Goal: Book appointment/travel/reservation

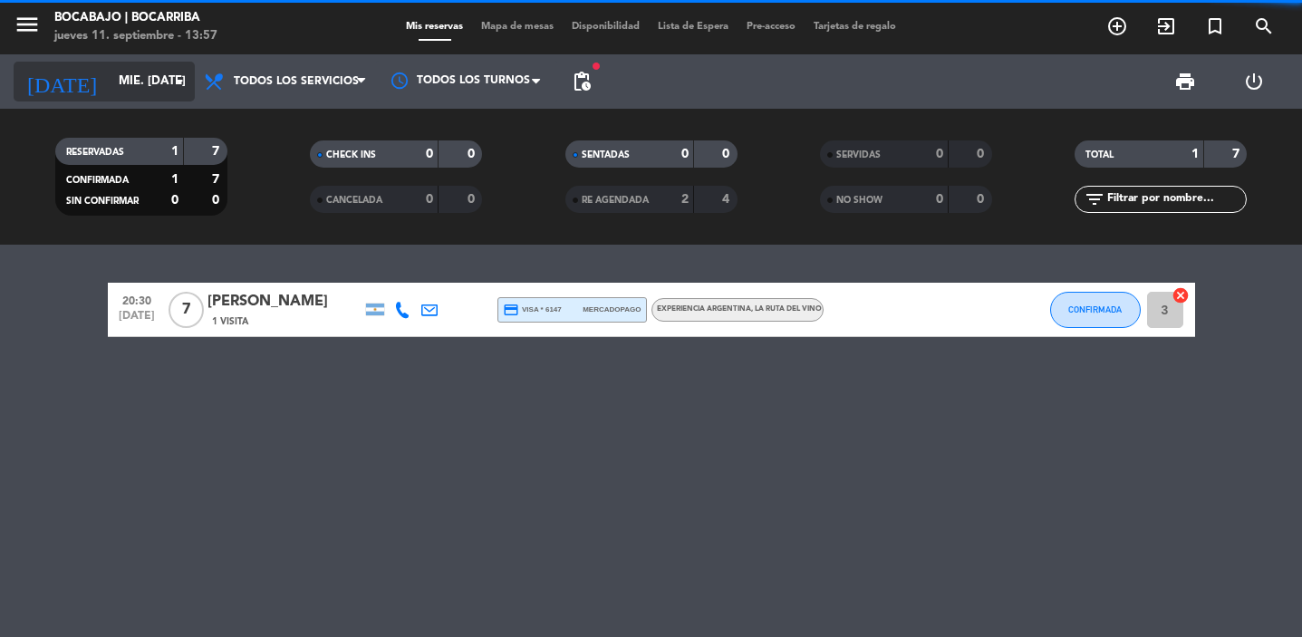
click at [167, 91] on input "mié. [DATE]" at bounding box center [190, 81] width 160 height 33
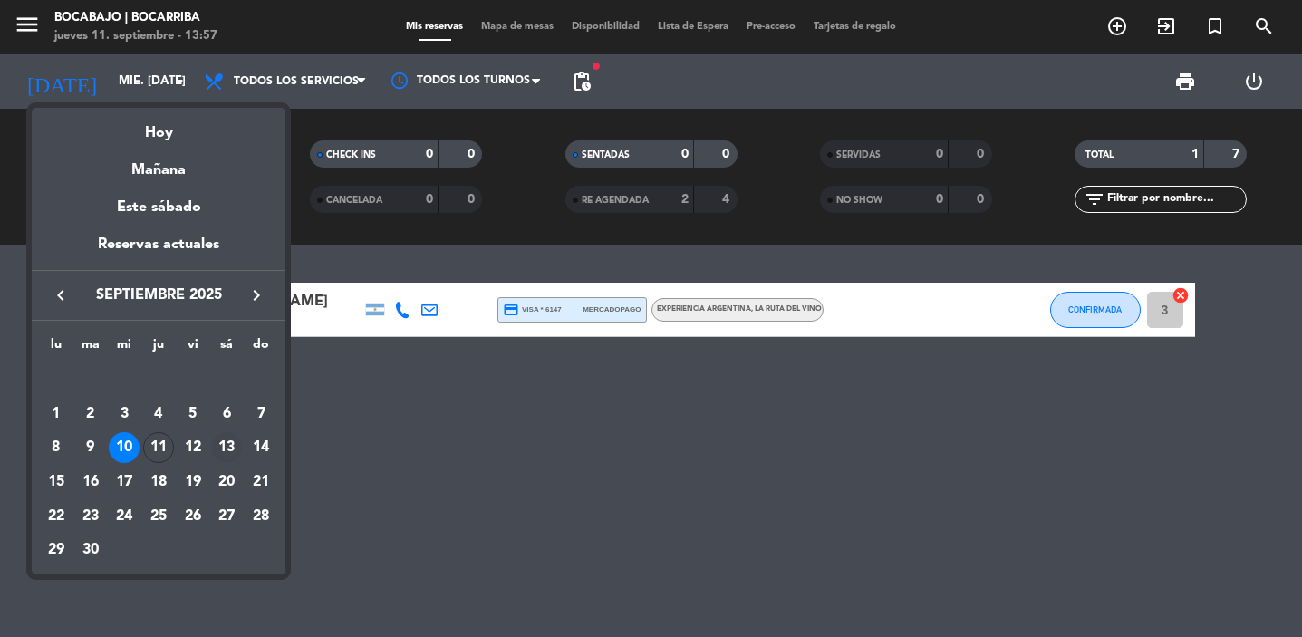
click at [227, 455] on div "13" at bounding box center [226, 447] width 31 height 31
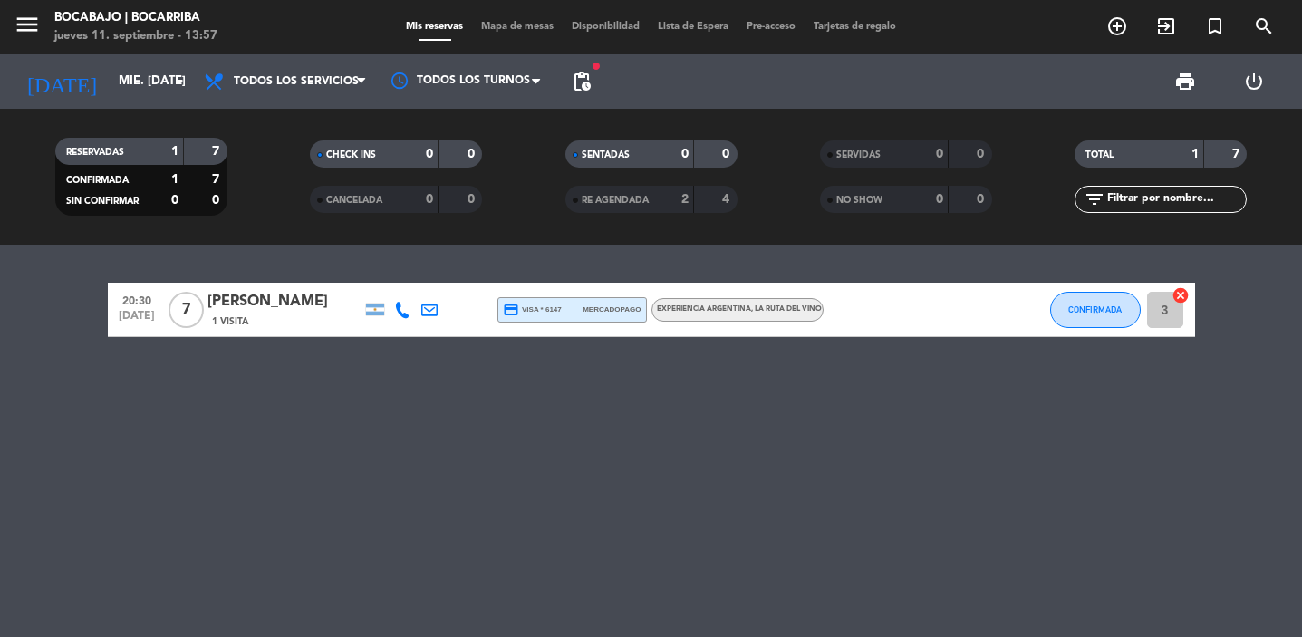
type input "sáb. [DATE]"
click at [872, 314] on icon "subject" at bounding box center [865, 310] width 22 height 22
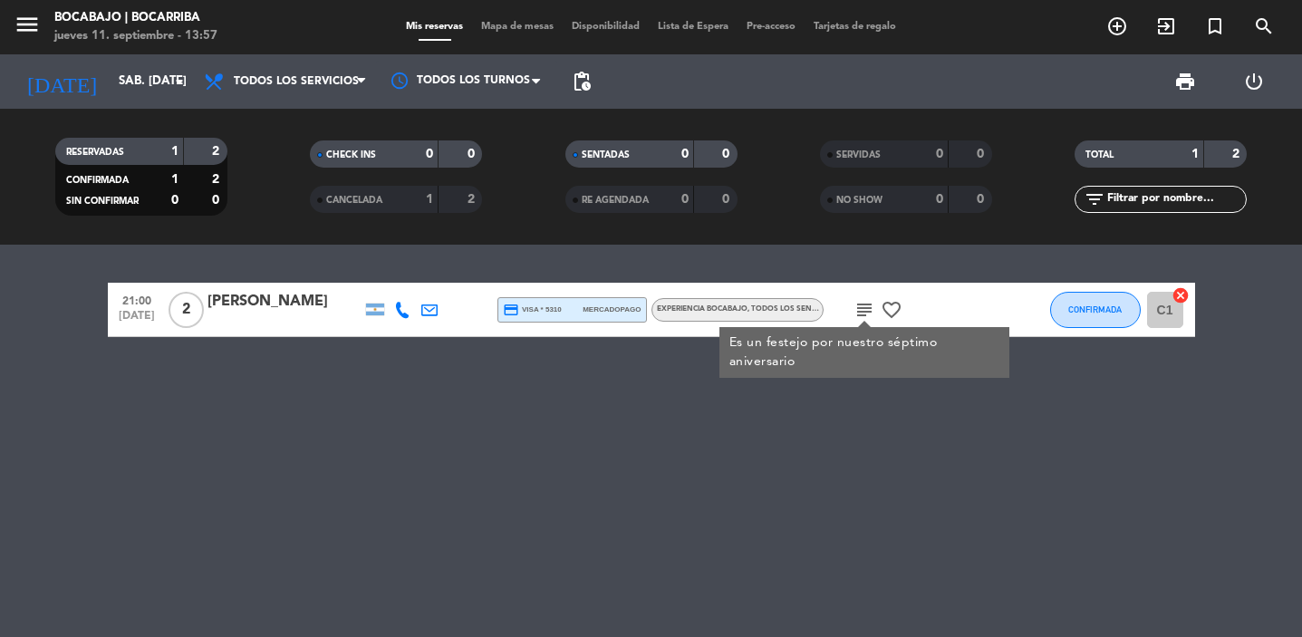
click at [872, 314] on icon "subject" at bounding box center [865, 310] width 22 height 22
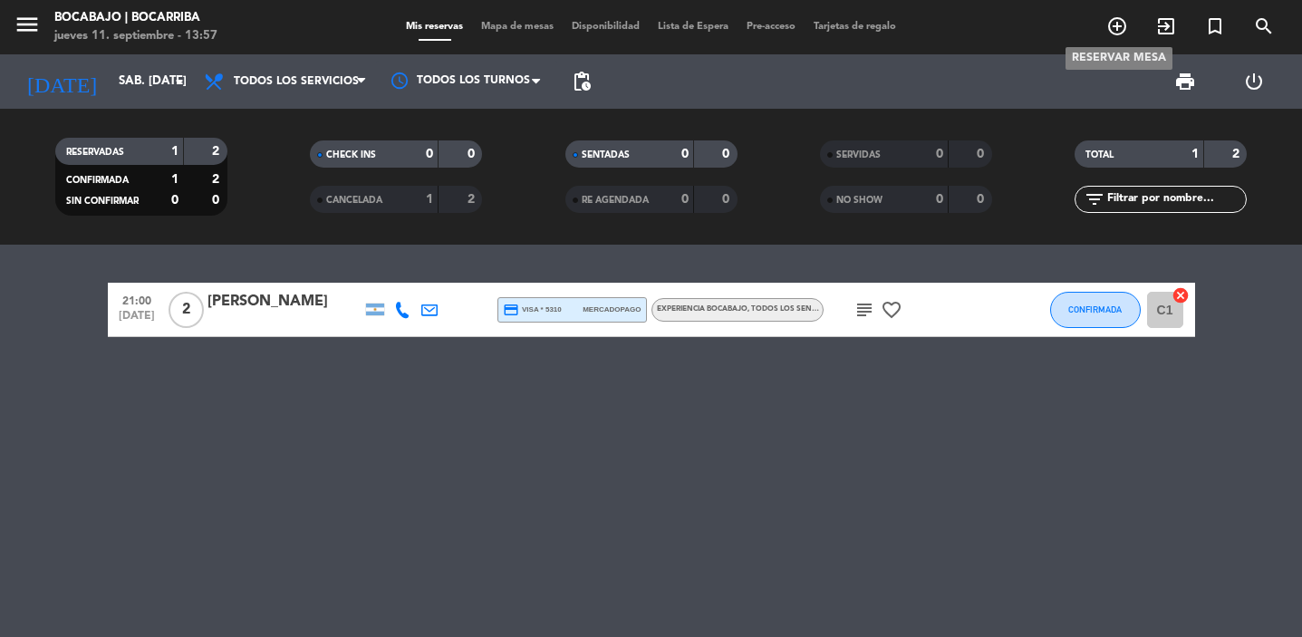
click at [1117, 23] on icon "add_circle_outline" at bounding box center [1118, 26] width 22 height 22
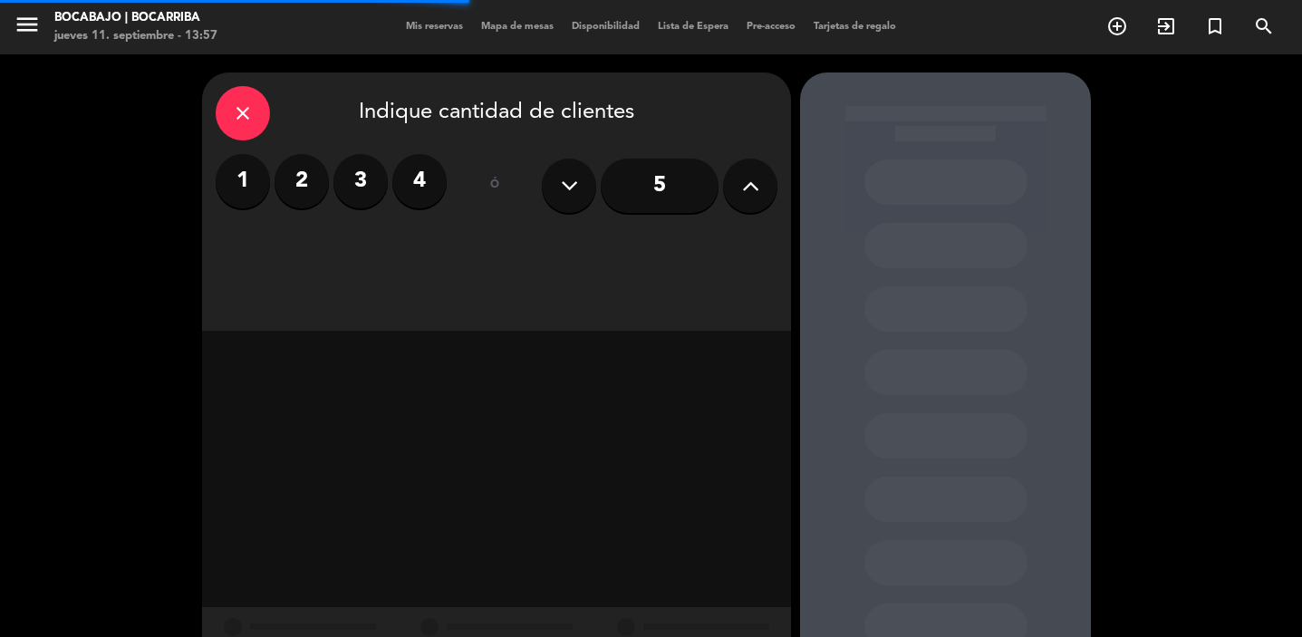
click at [312, 179] on label "2" at bounding box center [302, 181] width 54 height 54
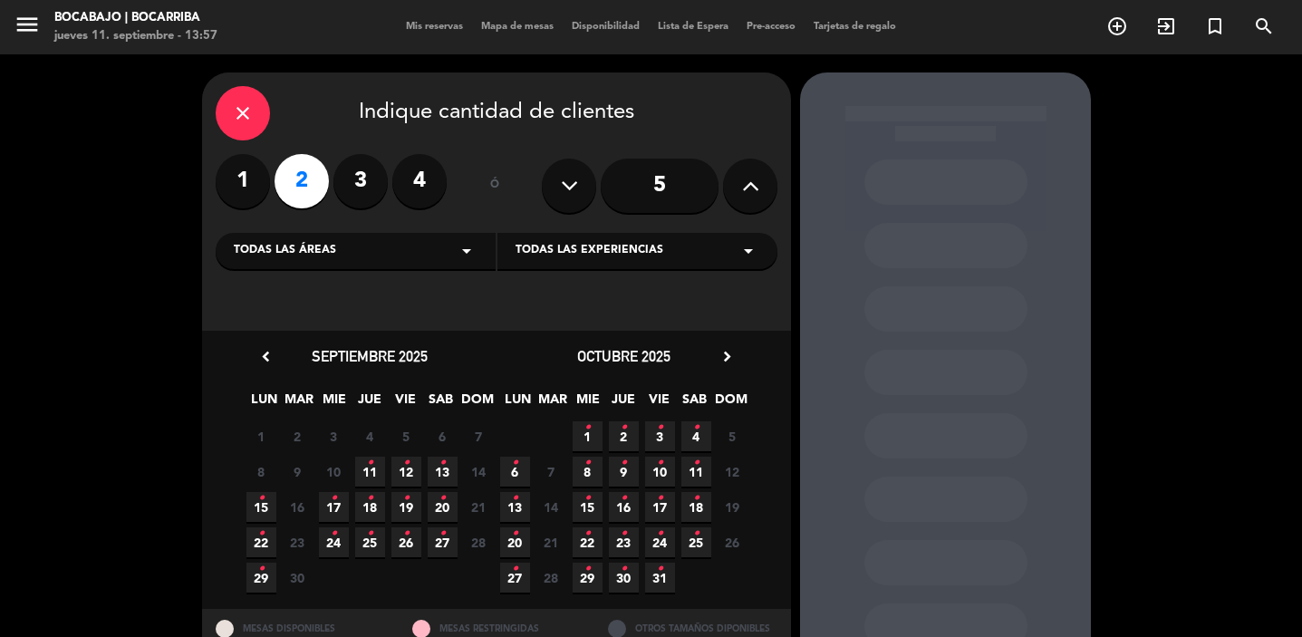
click at [444, 473] on icon "•" at bounding box center [443, 463] width 6 height 29
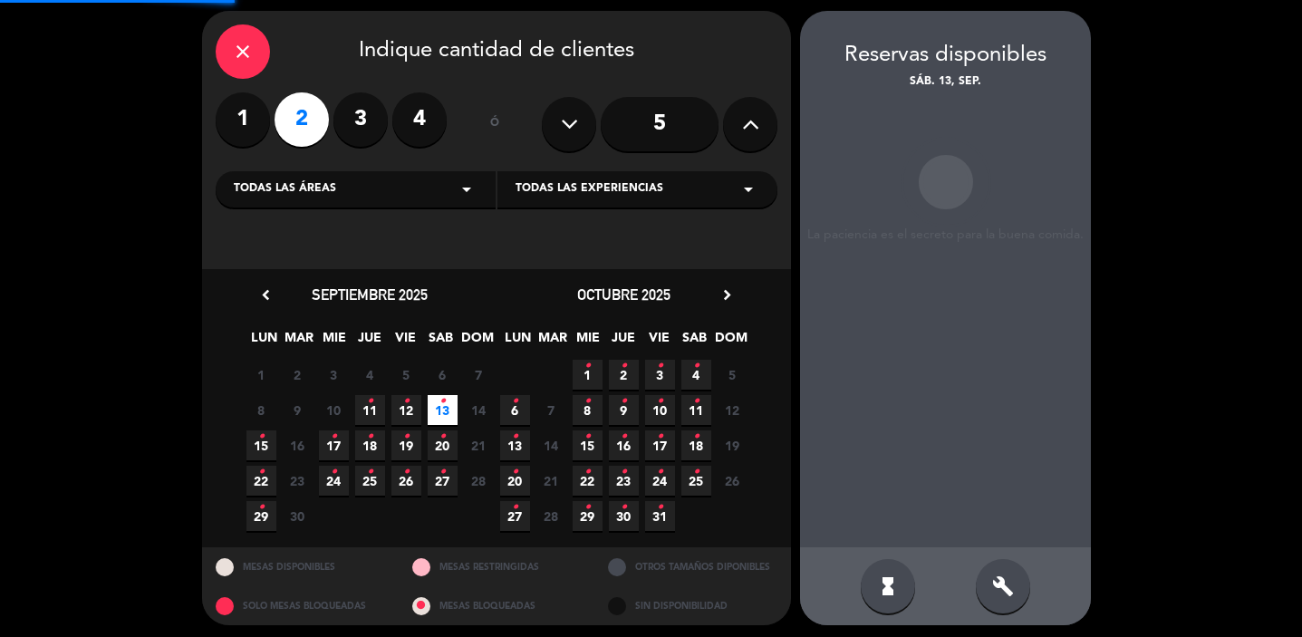
scroll to position [67, 0]
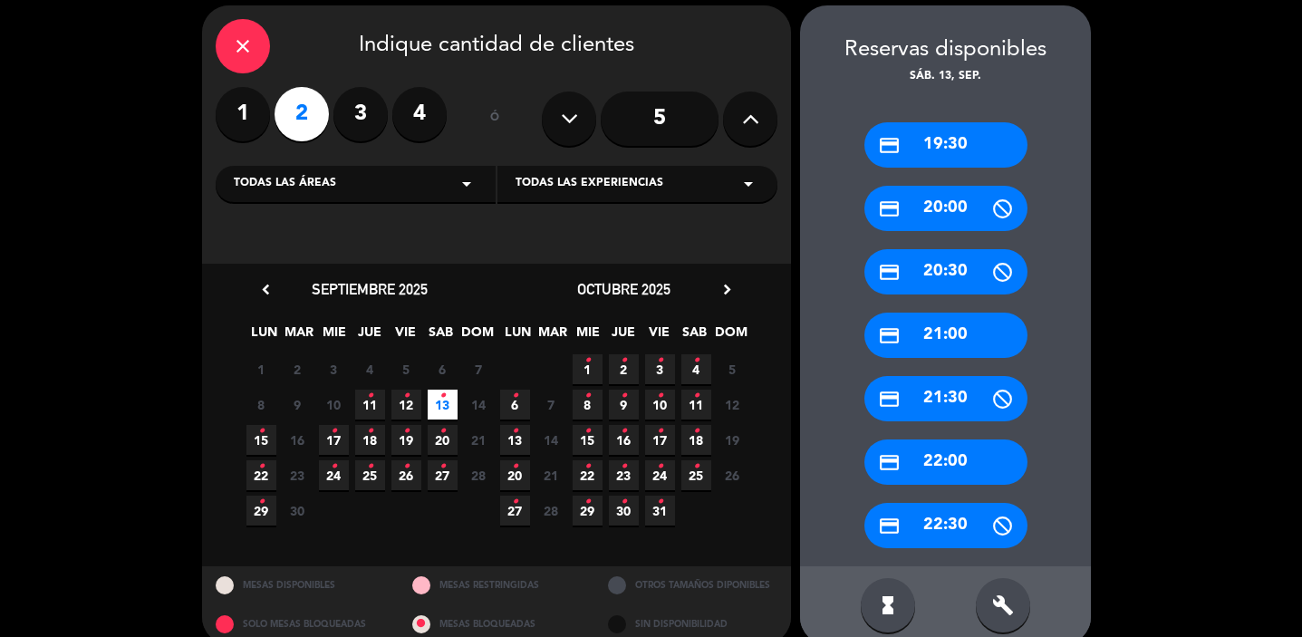
click at [943, 338] on div "credit_card 21:00" at bounding box center [946, 335] width 163 height 45
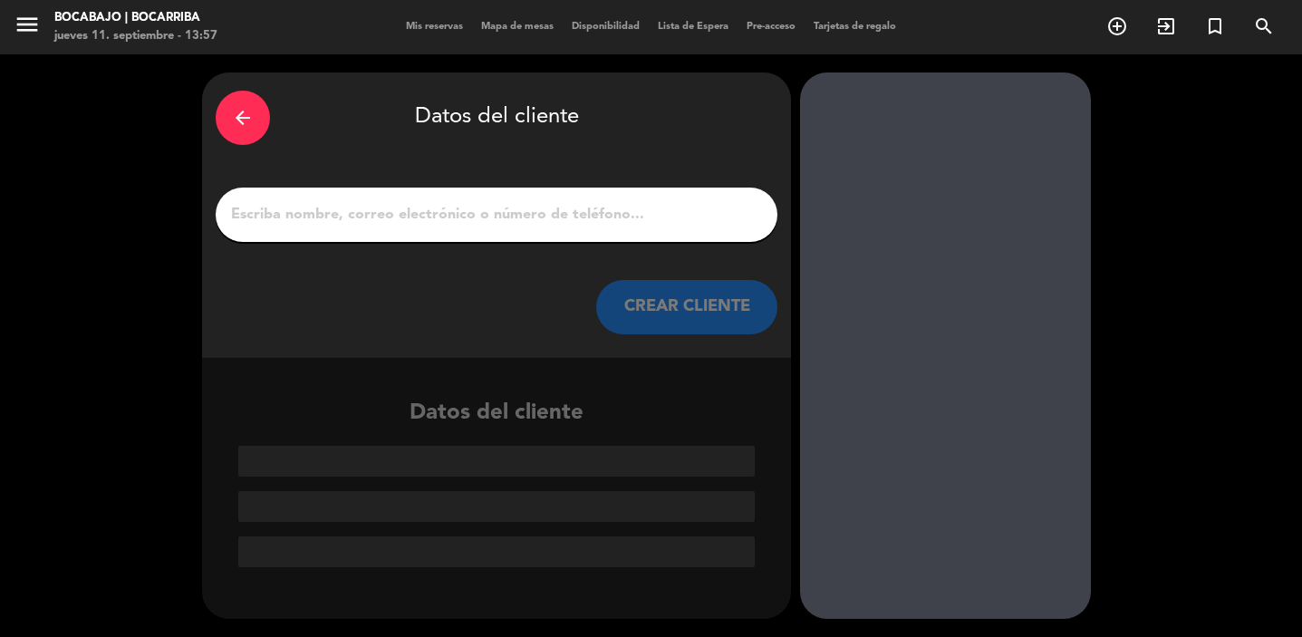
scroll to position [0, 0]
click at [529, 218] on input "1" at bounding box center [496, 214] width 535 height 25
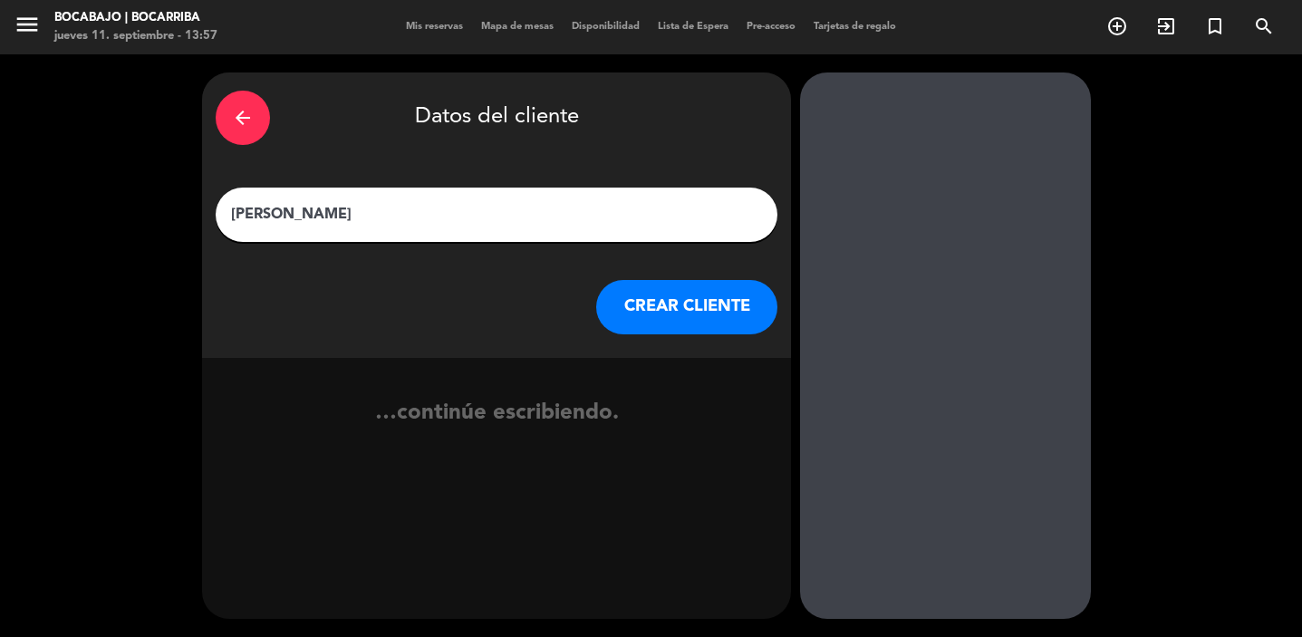
type input "[PERSON_NAME]"
click at [641, 319] on button "CREAR CLIENTE" at bounding box center [686, 307] width 181 height 54
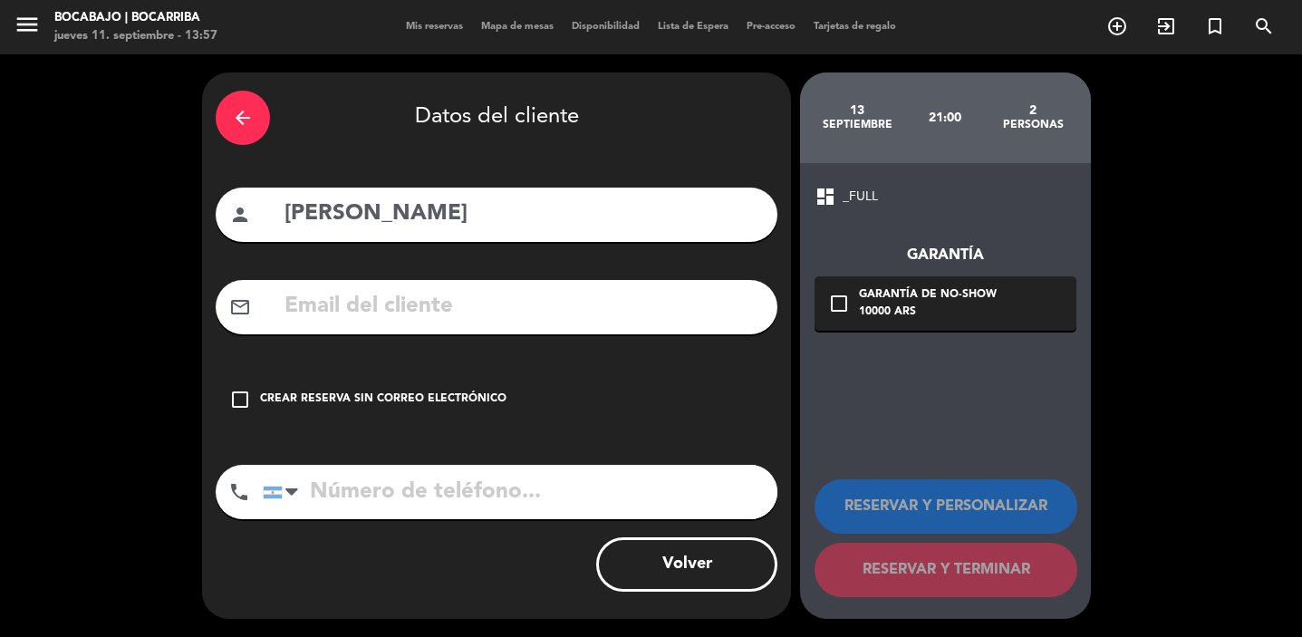
click at [305, 401] on div "Crear reserva sin correo electrónico" at bounding box center [383, 400] width 247 height 18
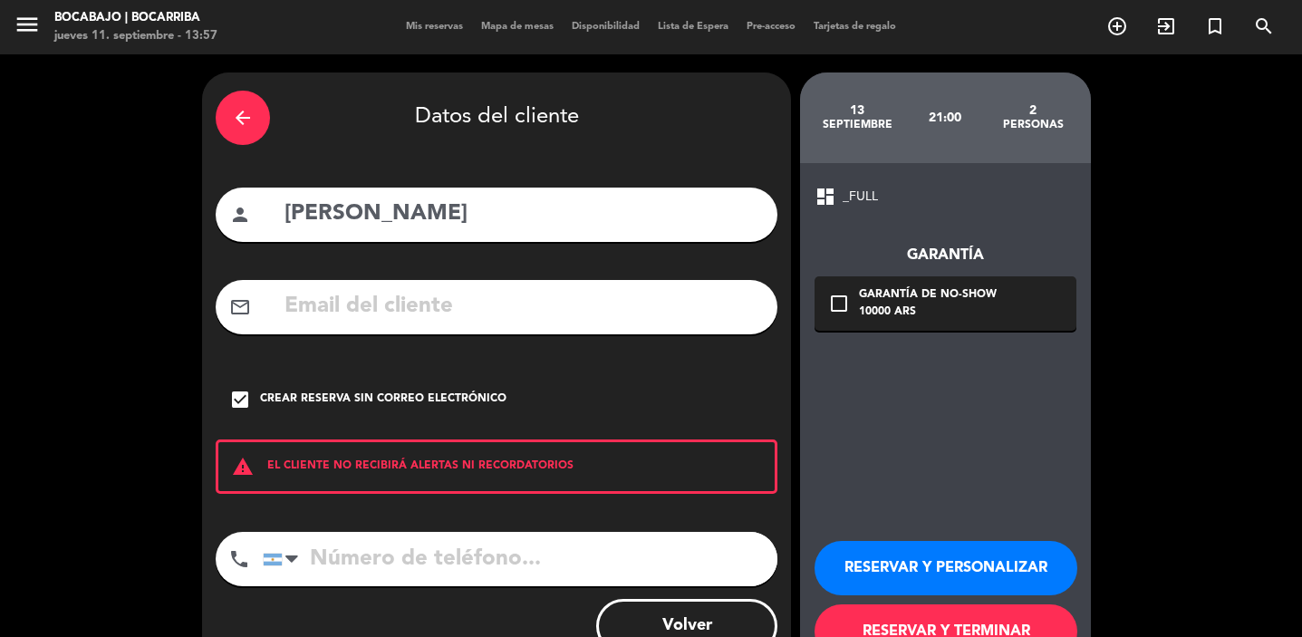
click at [949, 570] on button "RESERVAR Y PERSONALIZAR" at bounding box center [946, 568] width 263 height 54
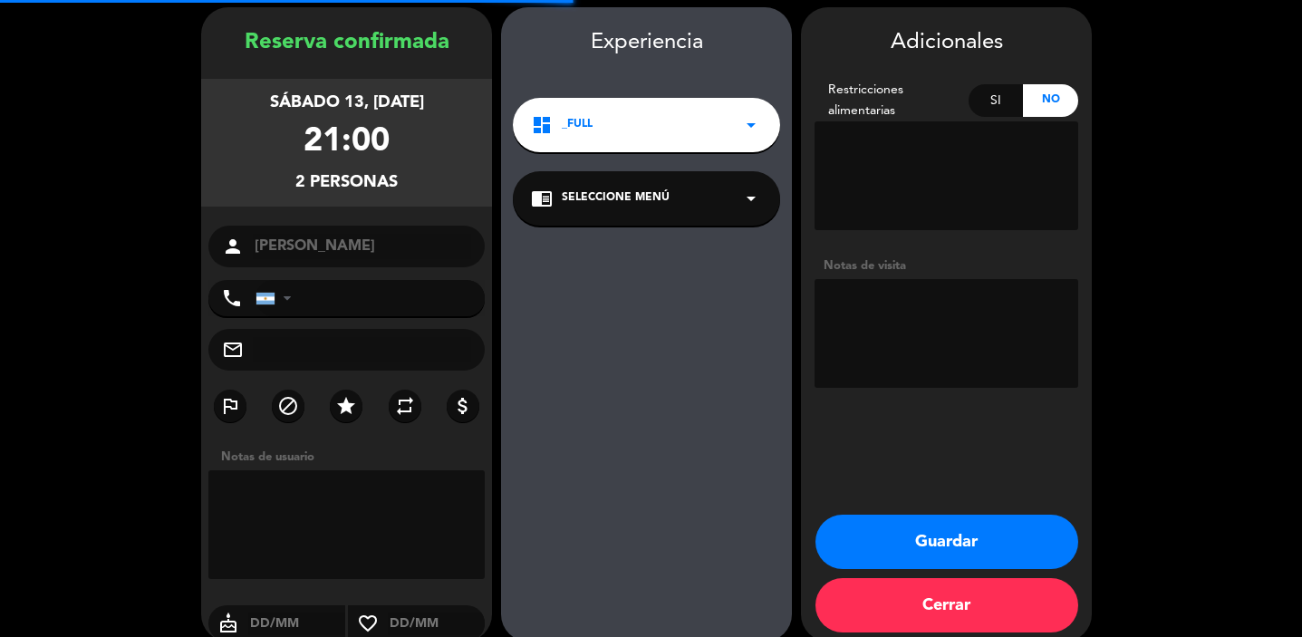
scroll to position [73, 0]
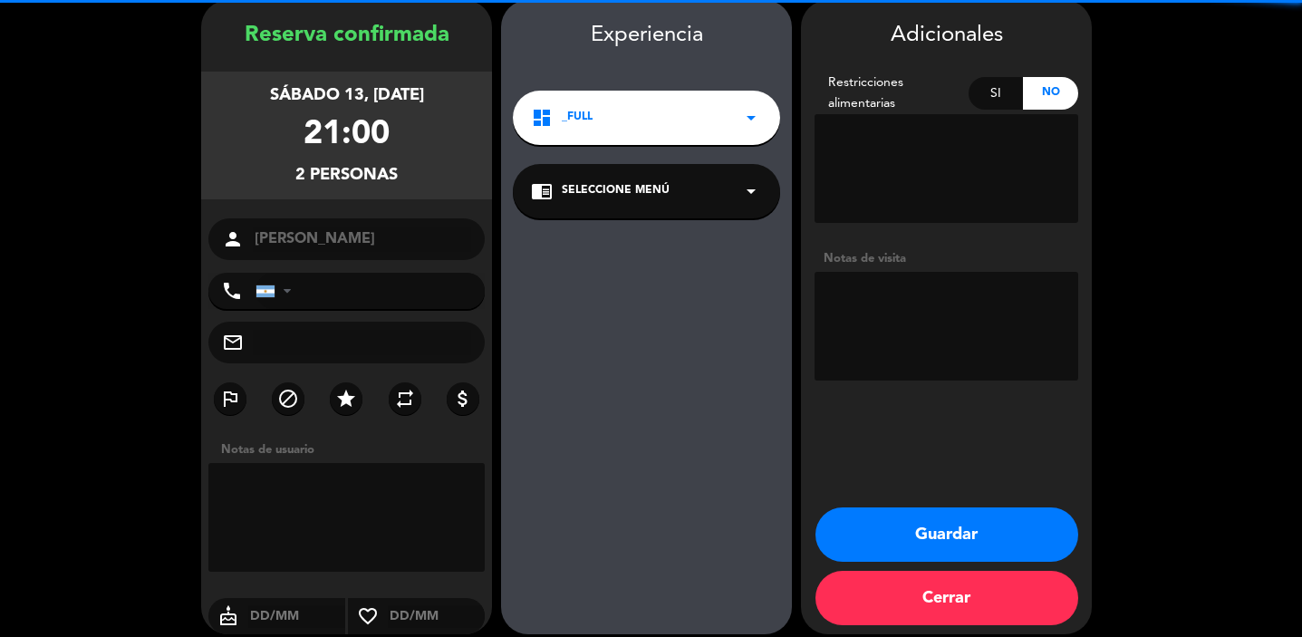
click at [888, 326] on textarea at bounding box center [947, 326] width 264 height 109
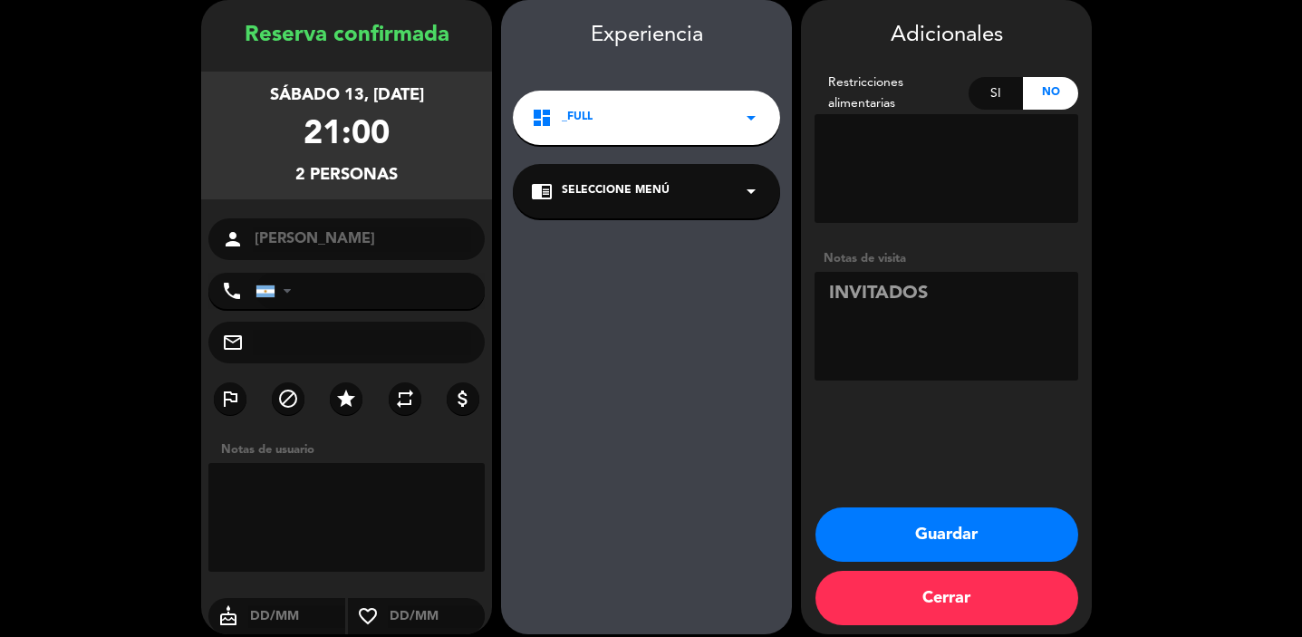
type textarea "INVITADOS"
click at [946, 552] on button "Guardar" at bounding box center [947, 535] width 263 height 54
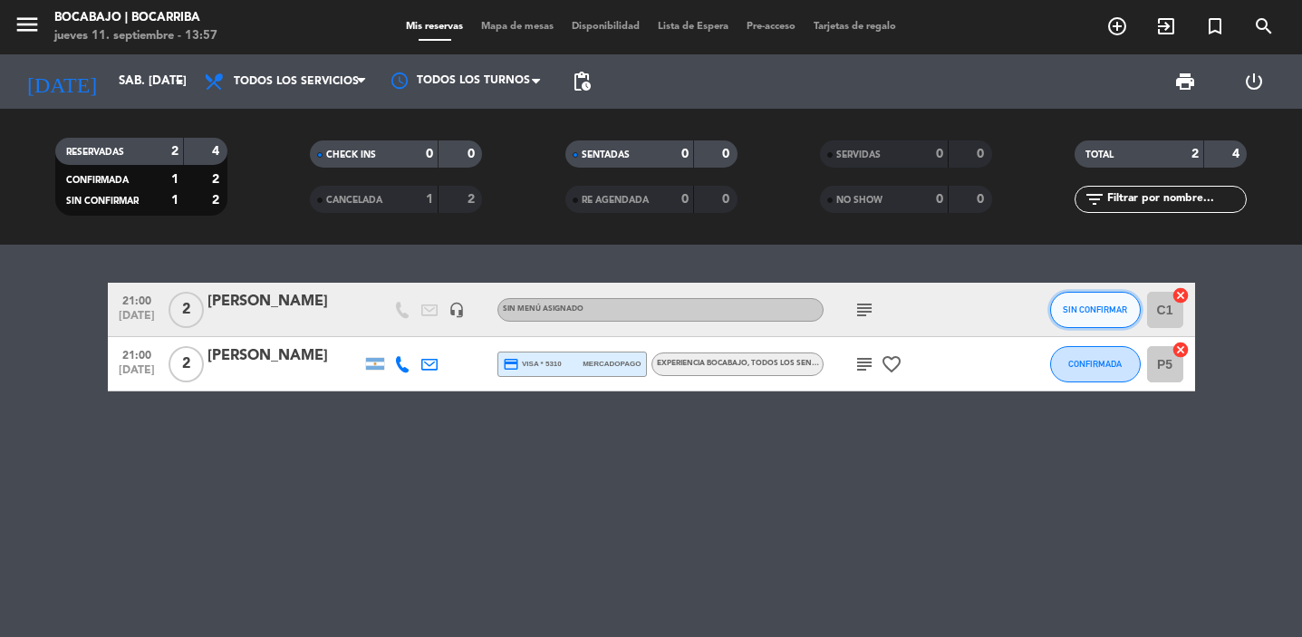
click at [1058, 305] on button "SIN CONFIRMAR" at bounding box center [1095, 310] width 91 height 36
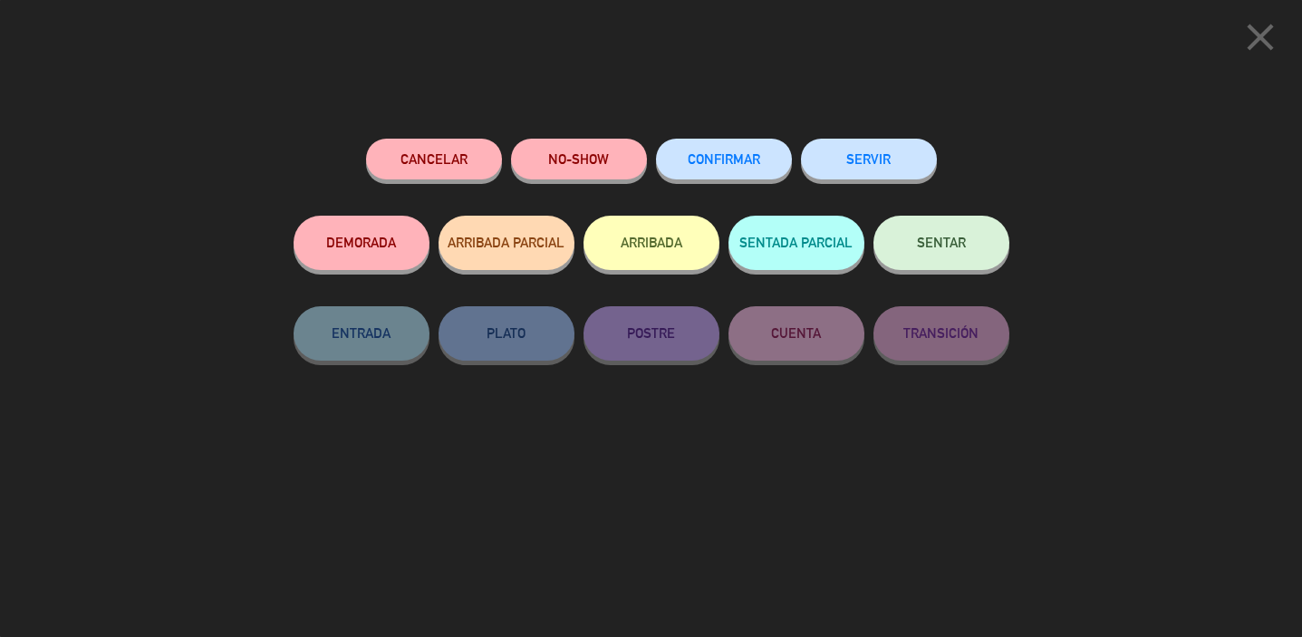
click at [734, 167] on button "CONFIRMAR" at bounding box center [724, 159] width 136 height 41
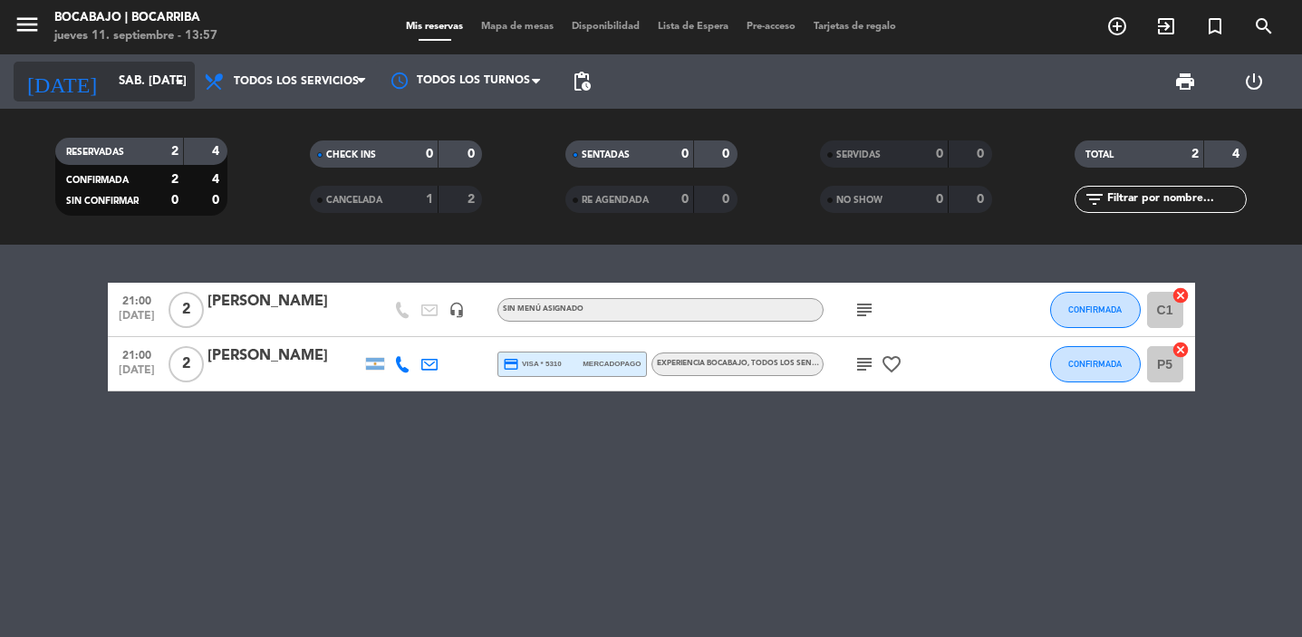
click at [110, 91] on input "sáb. [DATE]" at bounding box center [190, 81] width 160 height 33
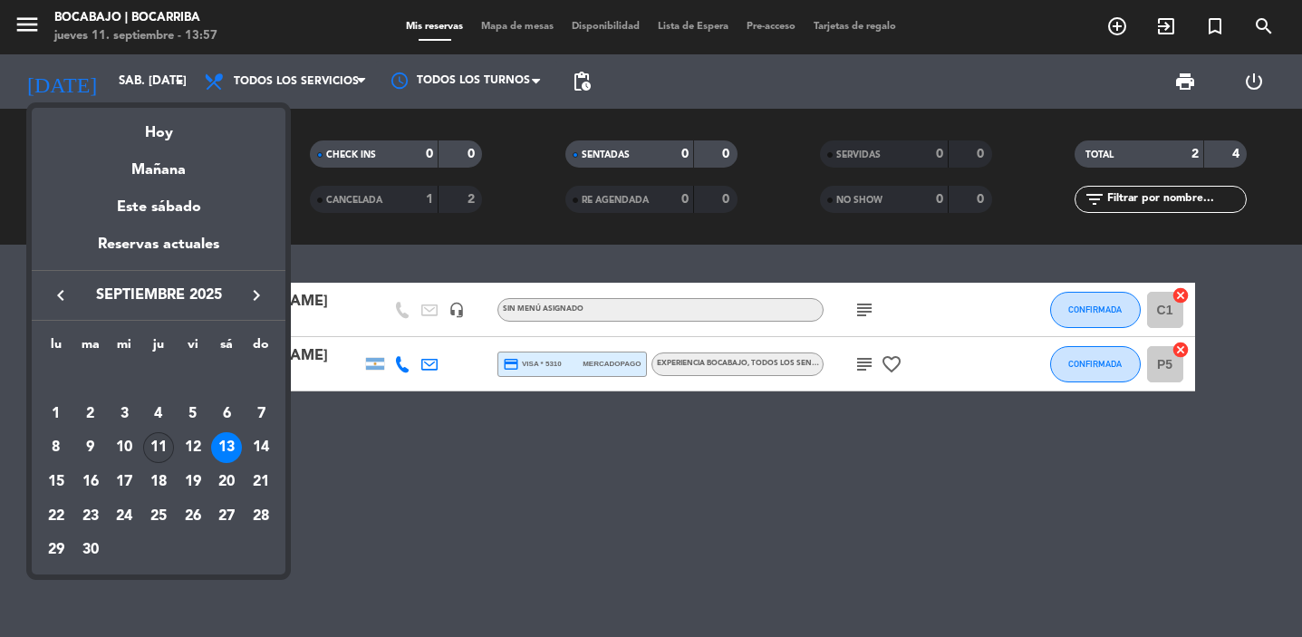
click at [162, 444] on div "11" at bounding box center [158, 447] width 31 height 31
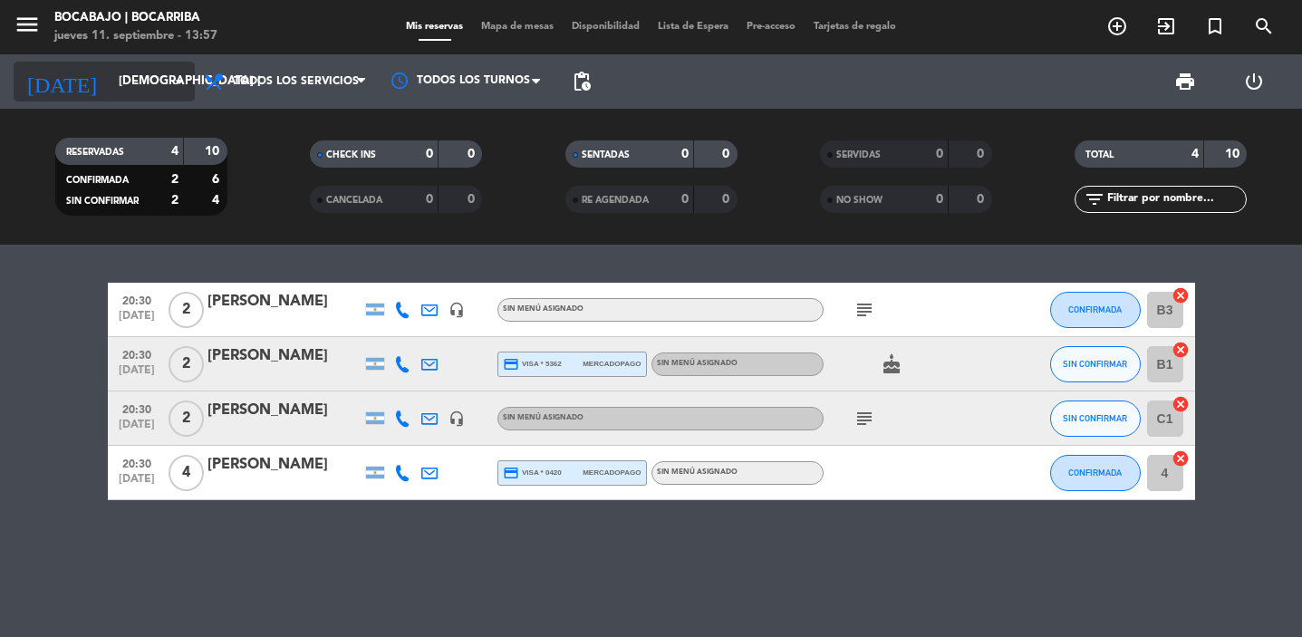
click at [129, 82] on input "[DEMOGRAPHIC_DATA] [DATE]" at bounding box center [190, 81] width 160 height 33
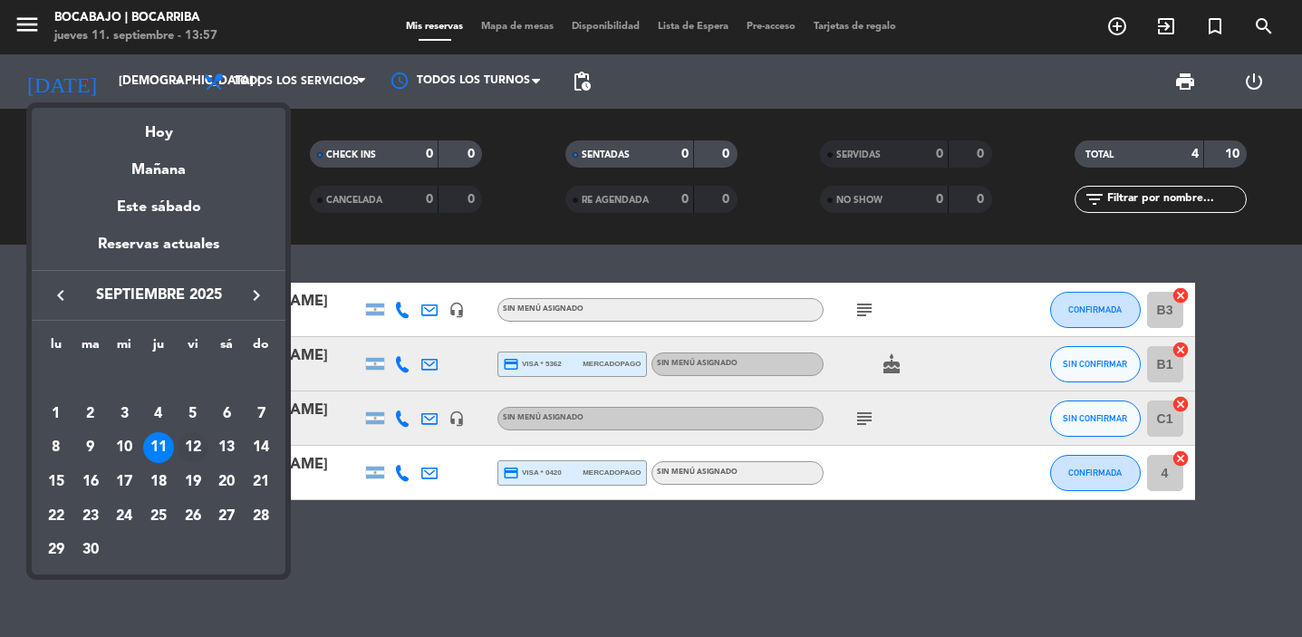
click at [190, 445] on div "12" at bounding box center [193, 447] width 31 height 31
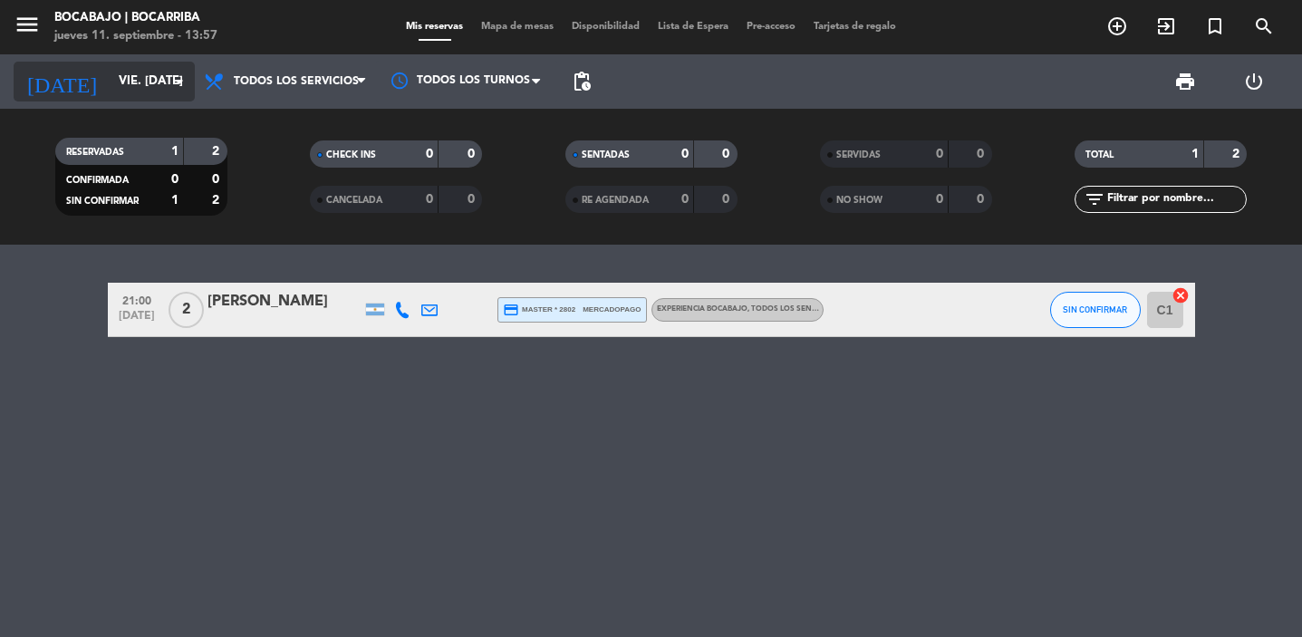
click at [162, 92] on input "vie. [DATE]" at bounding box center [190, 81] width 160 height 33
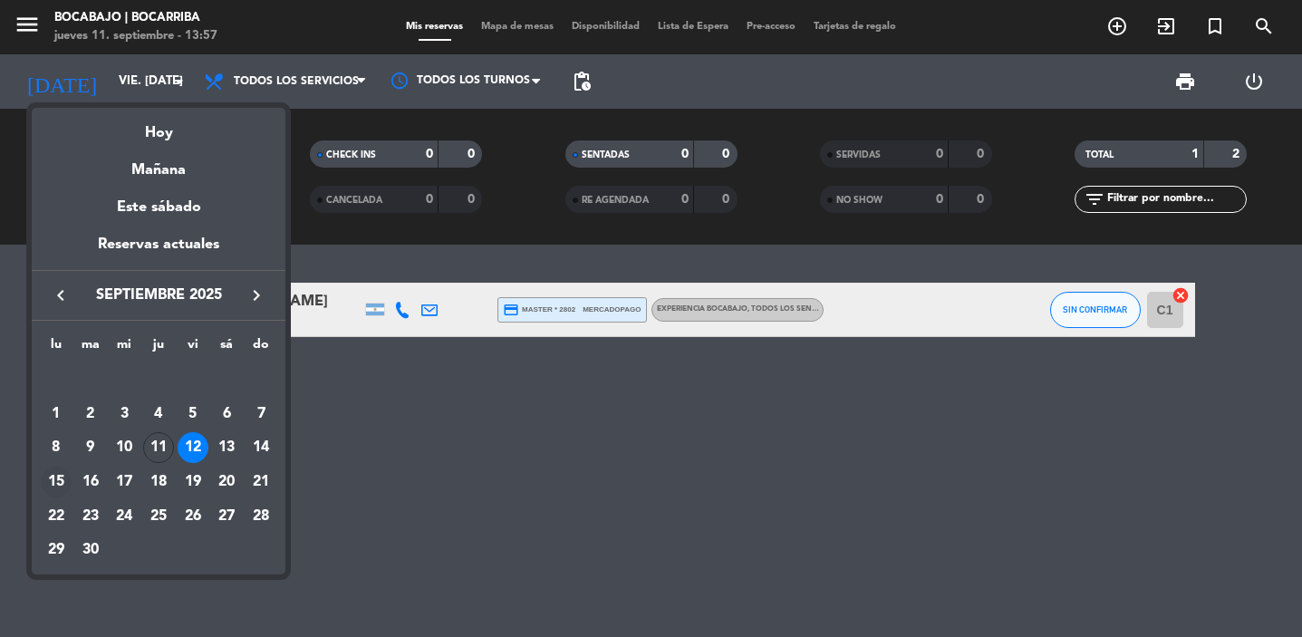
click at [57, 477] on div "15" at bounding box center [56, 482] width 31 height 31
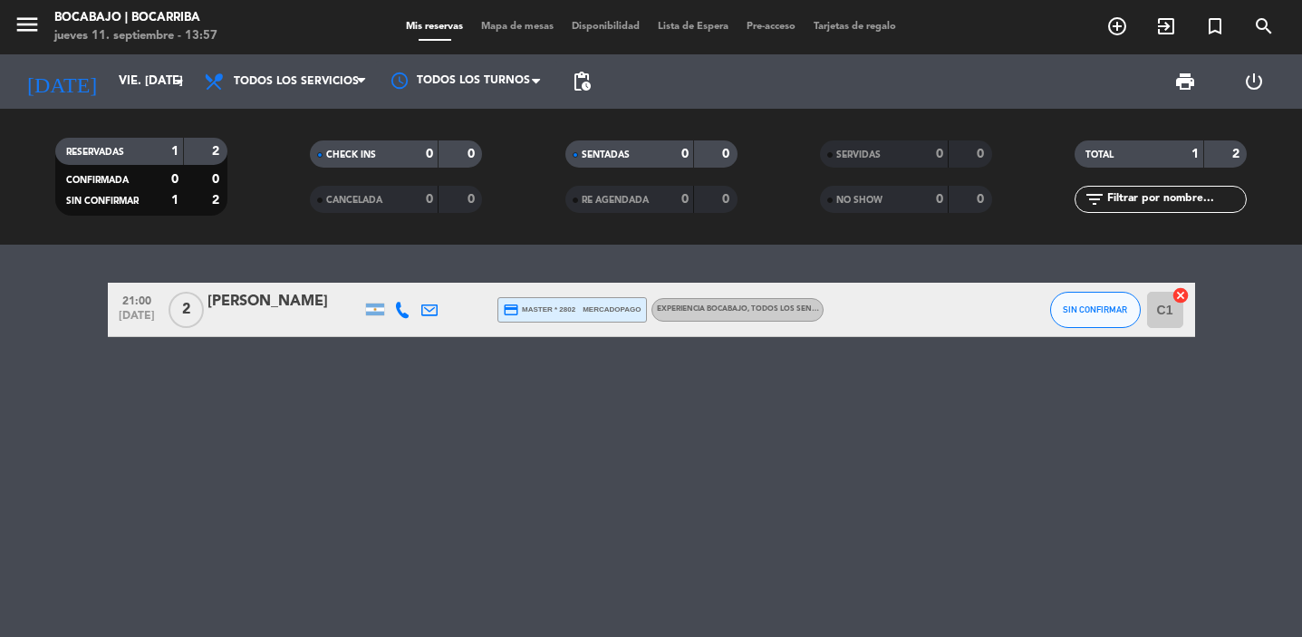
type input "lun. [DATE]"
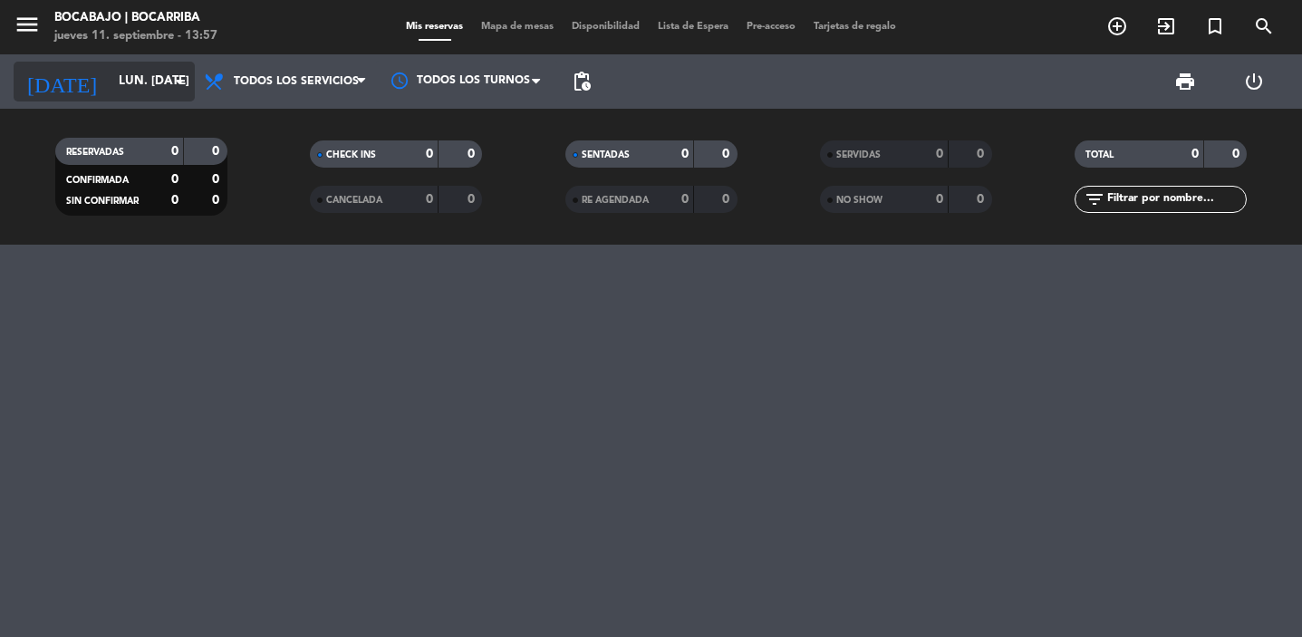
click at [133, 78] on input "lun. [DATE]" at bounding box center [190, 81] width 160 height 33
